Goal: Task Accomplishment & Management: Manage account settings

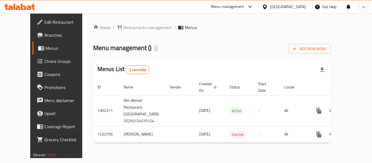
click at [44, 63] on span "Choice Groups" at bounding box center [66, 61] width 44 height 7
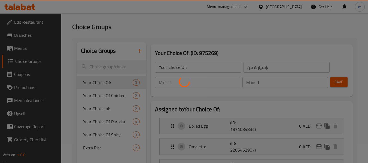
scroll to position [54, 0]
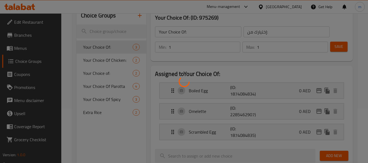
click at [103, 86] on div at bounding box center [184, 81] width 368 height 163
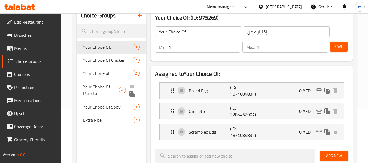
click at [104, 87] on span "Your Choice Of Parotta" at bounding box center [101, 90] width 36 height 13
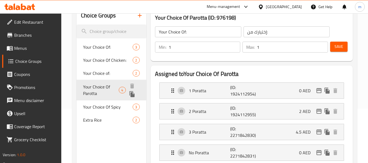
type input "Your Choice Of Parotta"
type input "اختيارك من باروتا"
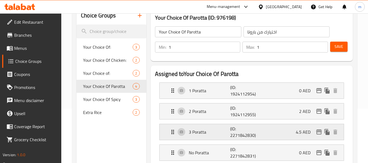
scroll to position [82, 0]
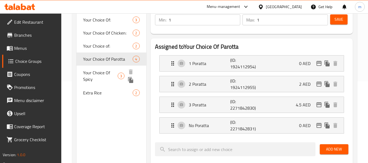
click at [109, 75] on span "Your Choice Of Spicy" at bounding box center [100, 75] width 35 height 13
type input "Your Choice Of Spicy"
type input "اختيارك من حار"
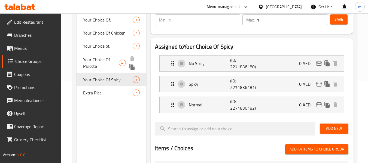
click at [83, 58] on div "Your Choice Of Parotta 4" at bounding box center [111, 63] width 69 height 21
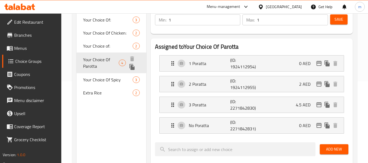
type input "Your Choice Of Parotta"
type input "اختيارك من باروتا"
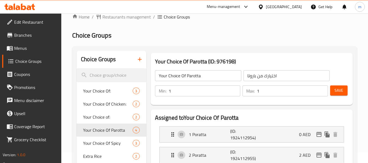
scroll to position [0, 0]
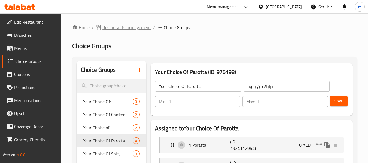
click at [105, 27] on span "Restaurants management" at bounding box center [126, 27] width 48 height 7
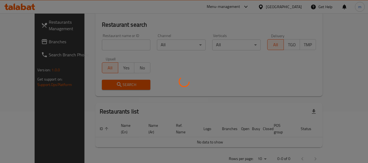
scroll to position [59, 0]
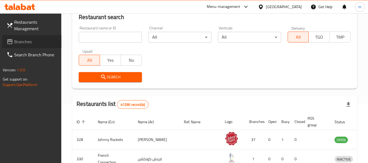
click at [44, 44] on span "Branches" at bounding box center [35, 41] width 43 height 7
